Goal: Download file/media

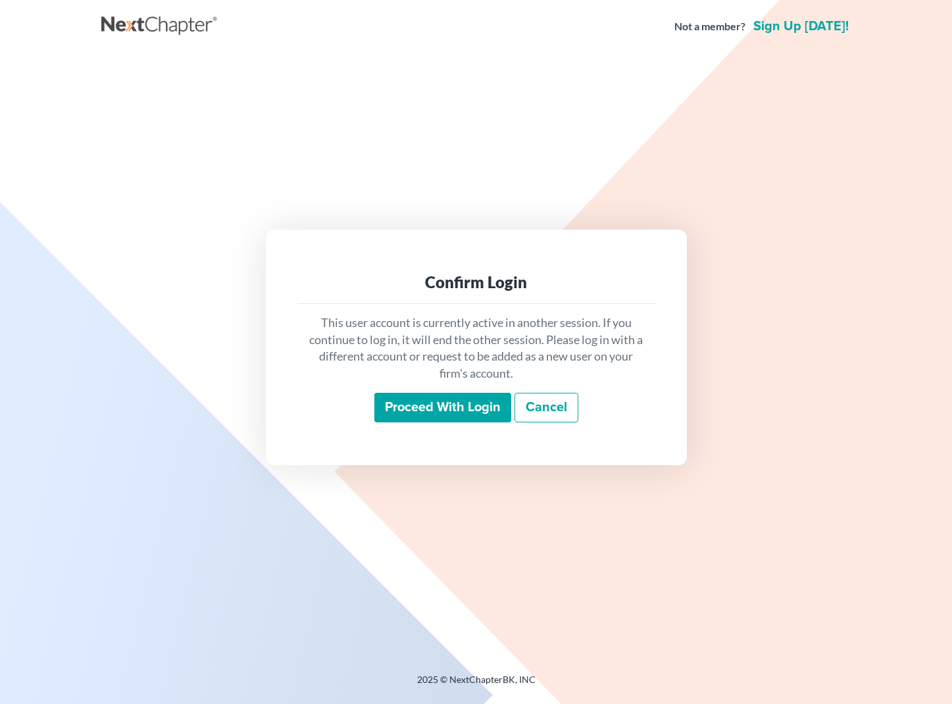
click at [419, 393] on input "Proceed with login" at bounding box center [442, 408] width 137 height 30
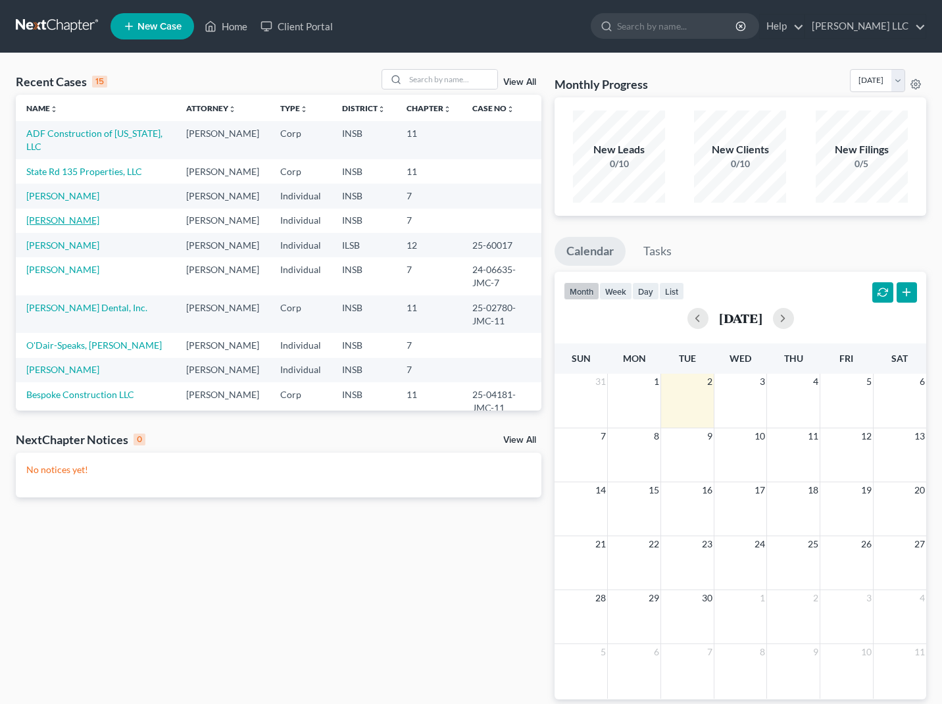
scroll to position [1, 1]
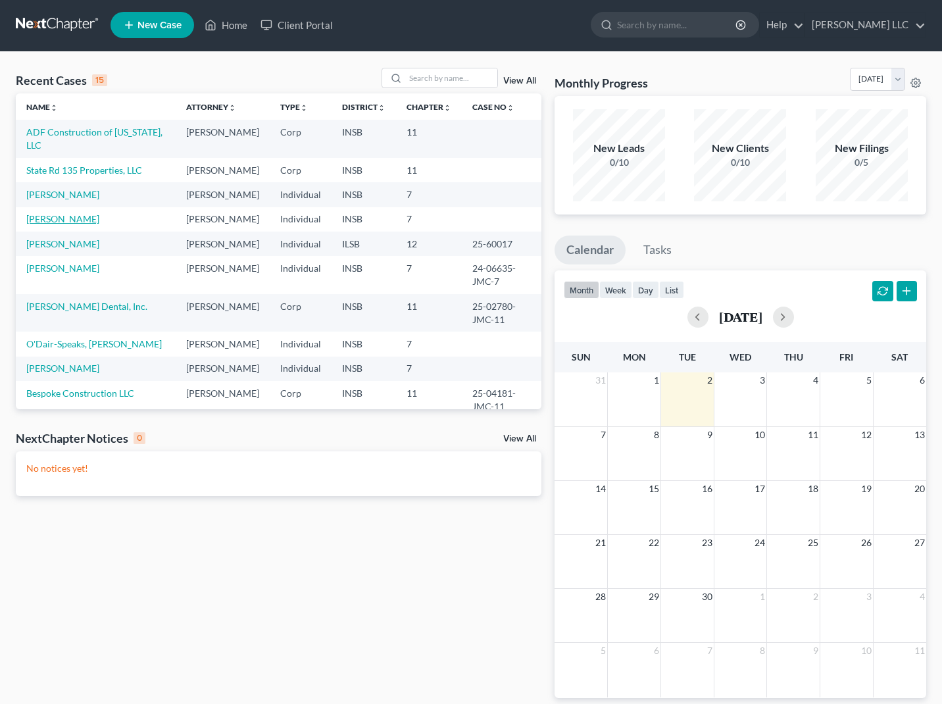
click at [64, 224] on link "[PERSON_NAME]" at bounding box center [62, 218] width 73 height 11
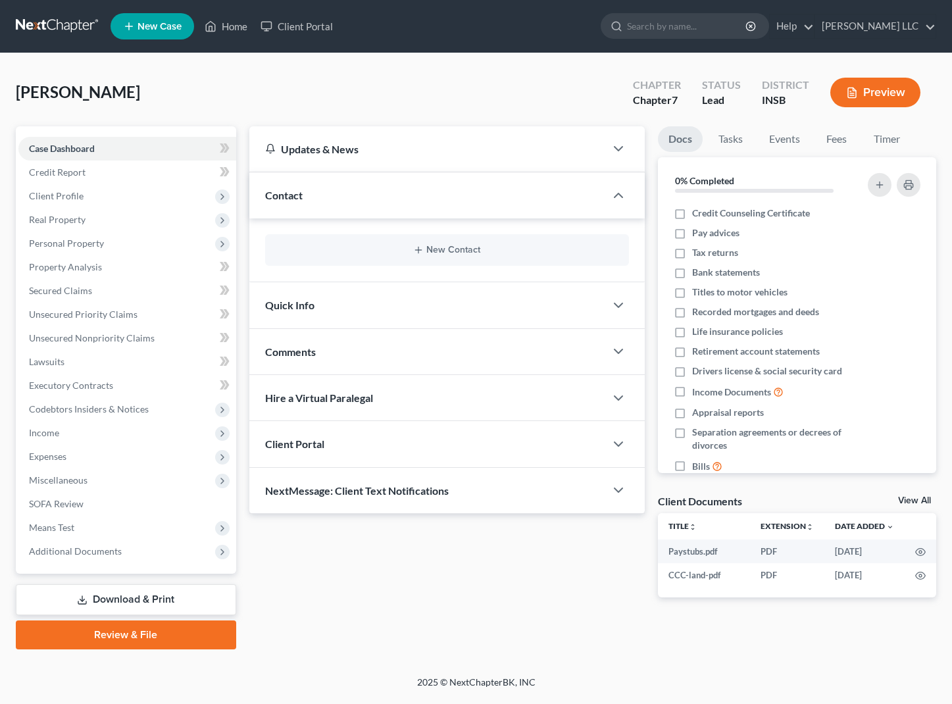
click at [166, 592] on link "Download & Print" at bounding box center [126, 599] width 220 height 31
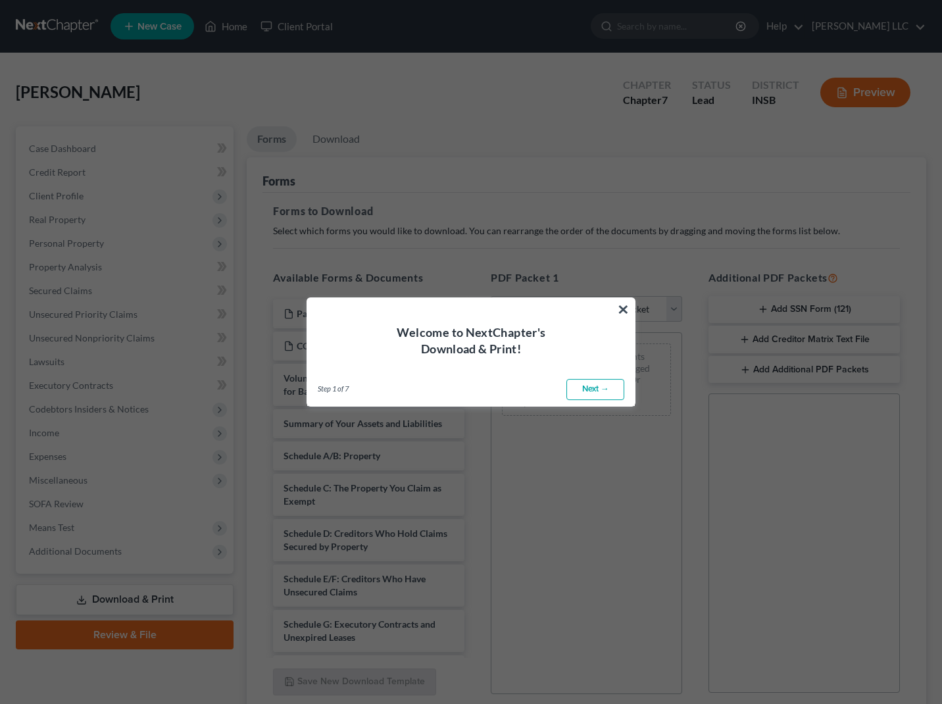
click at [587, 390] on link "Next →" at bounding box center [595, 389] width 58 height 21
select select "0"
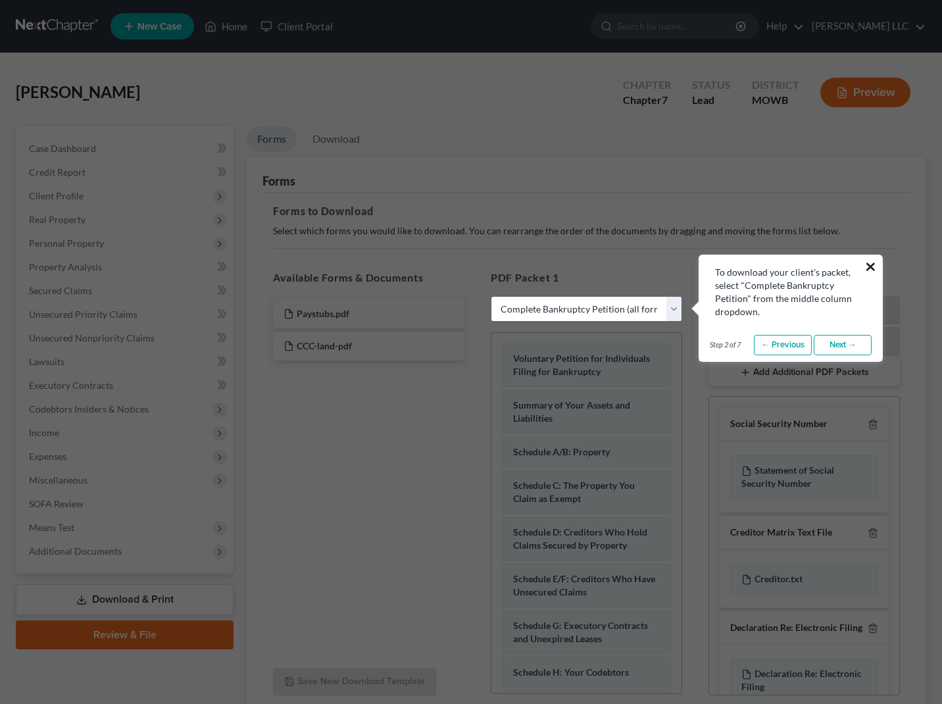
click at [870, 263] on button "×" at bounding box center [870, 266] width 12 height 21
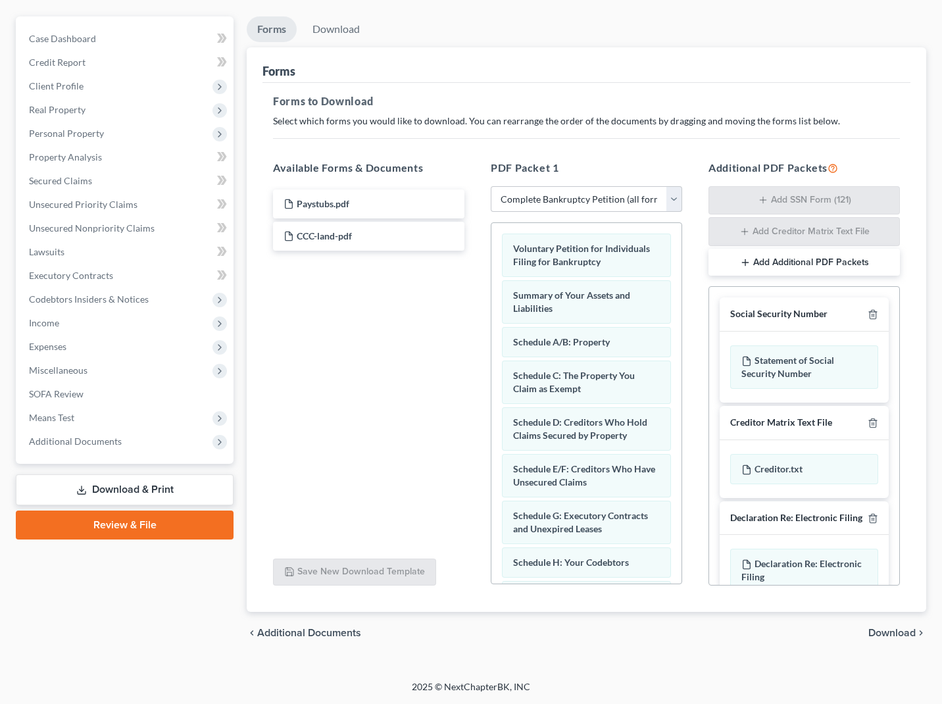
scroll to position [110, 0]
click at [874, 632] on span "Download" at bounding box center [891, 633] width 47 height 11
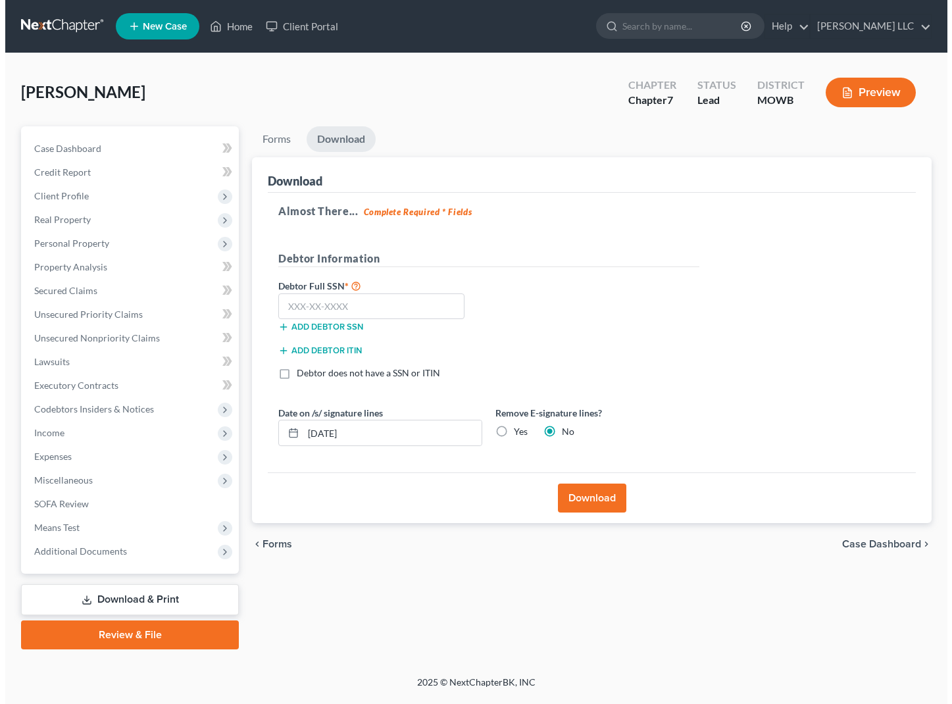
scroll to position [0, 0]
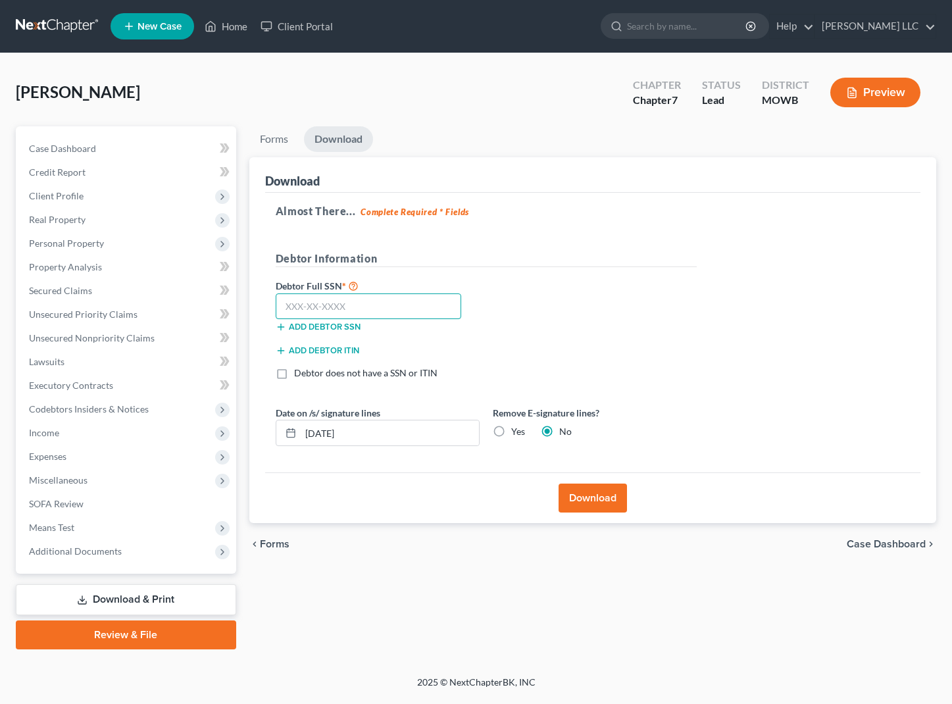
click at [341, 303] on input "text" at bounding box center [369, 306] width 186 height 26
type input "000-00-0000"
click at [589, 497] on button "Download" at bounding box center [593, 498] width 68 height 29
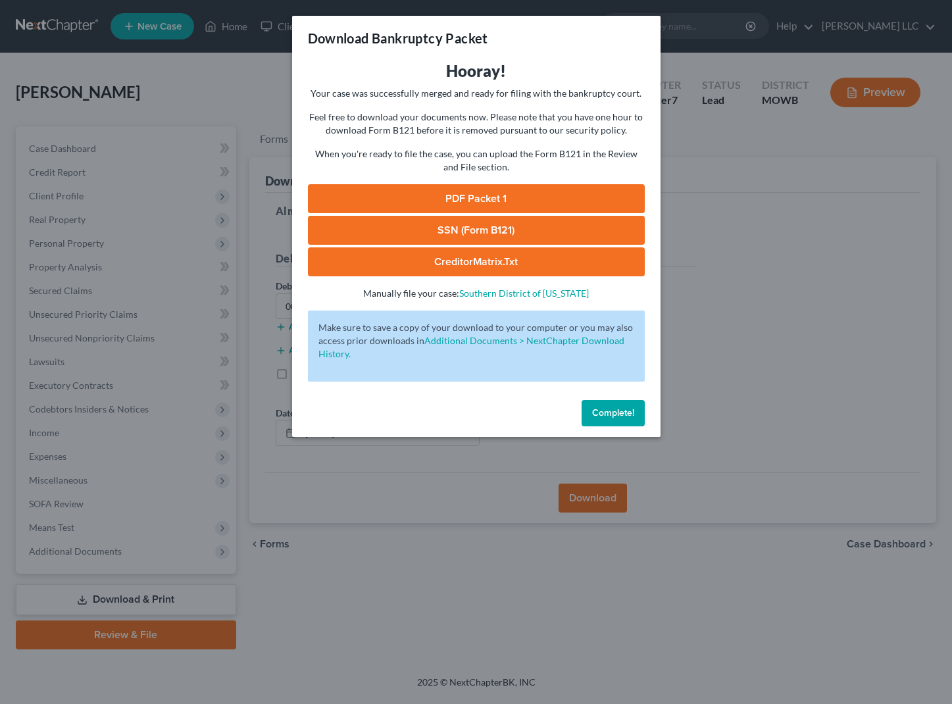
click at [461, 193] on link "PDF Packet 1" at bounding box center [476, 198] width 337 height 29
